Goal: Information Seeking & Learning: Learn about a topic

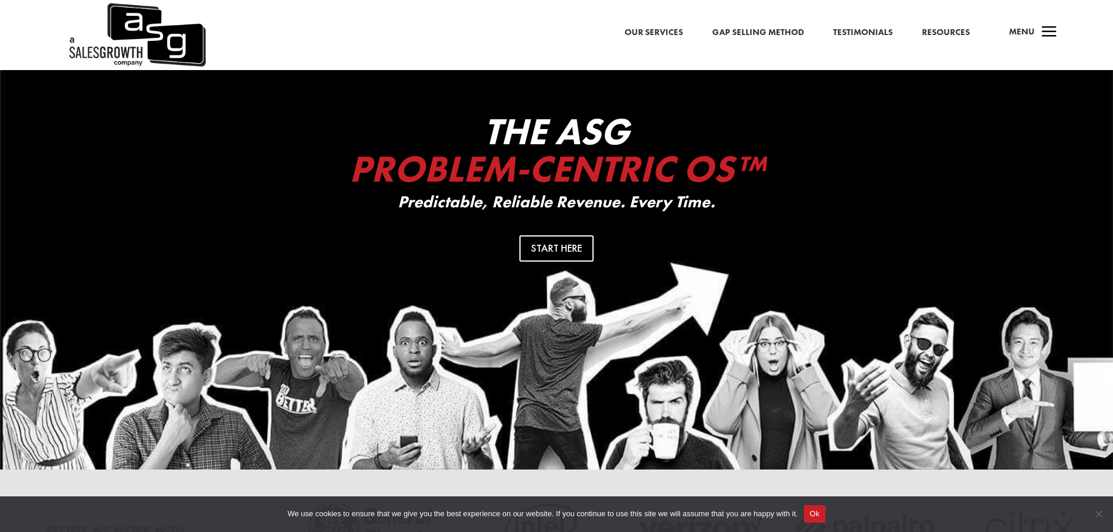
click at [1040, 36] on span "a" at bounding box center [1048, 32] width 23 height 23
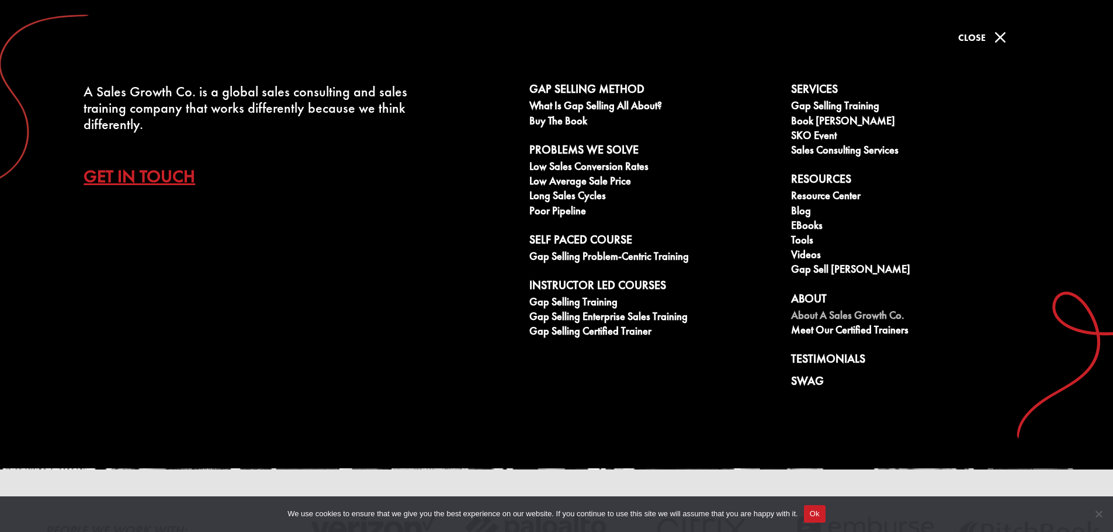
click at [808, 317] on link "About A Sales Growth Co." at bounding box center [915, 317] width 249 height 15
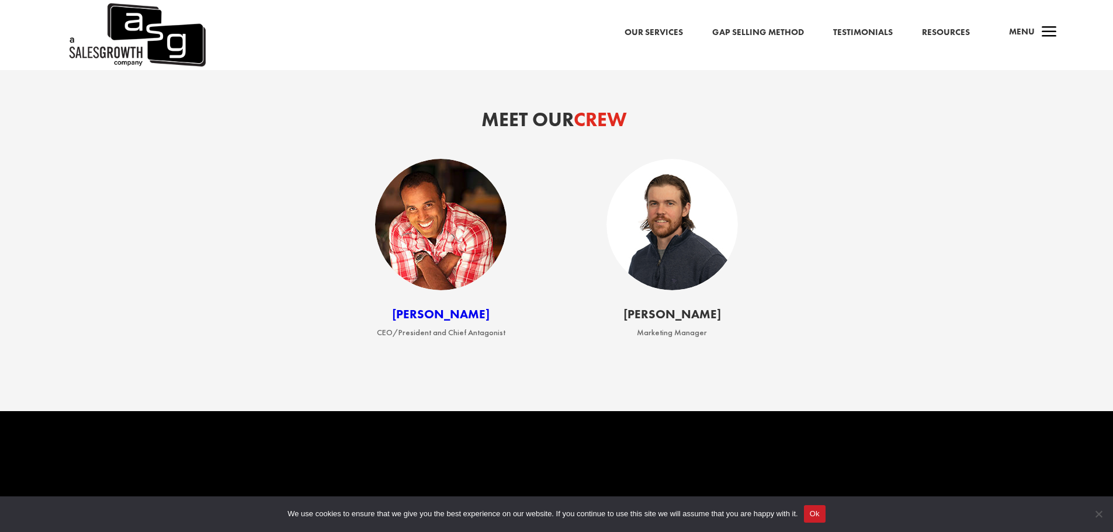
scroll to position [1694, 0]
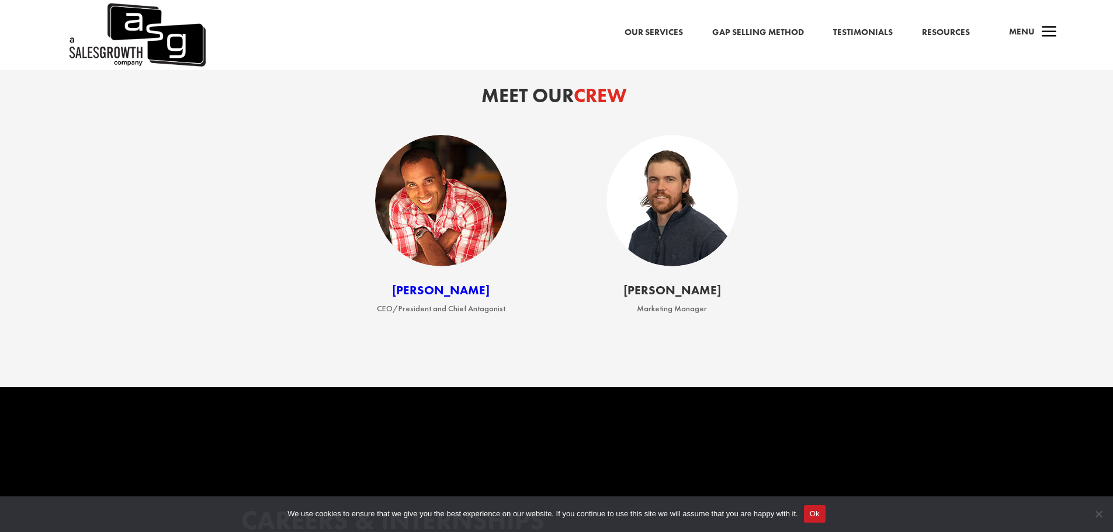
click at [436, 297] on link "[PERSON_NAME]" at bounding box center [441, 290] width 98 height 16
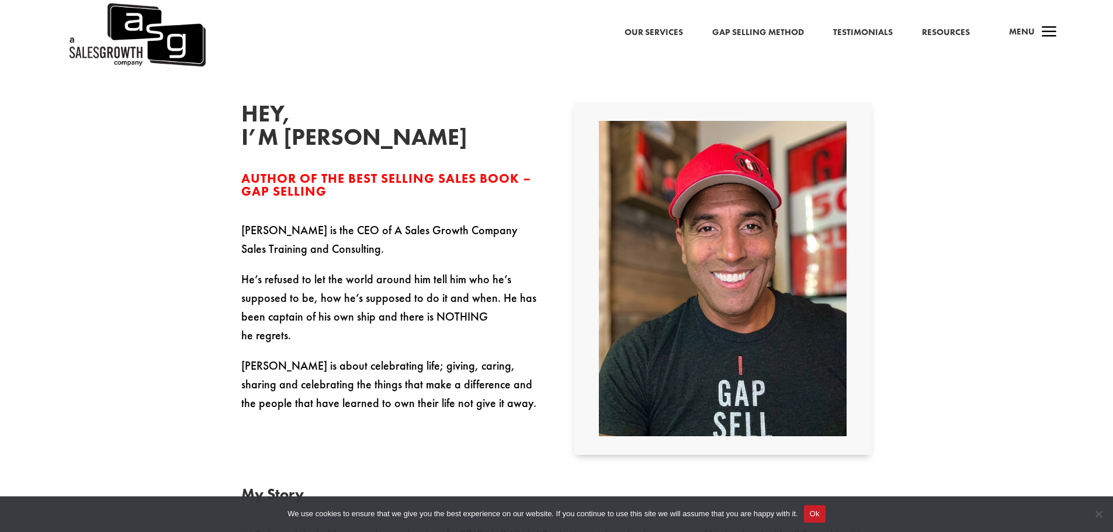
scroll to position [350, 0]
